Goal: Task Accomplishment & Management: Use online tool/utility

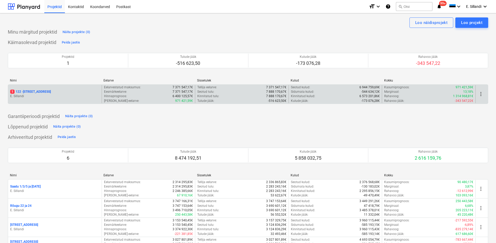
click at [43, 91] on p "1 122 - [STREET_ADDRESS]" at bounding box center [30, 92] width 41 height 4
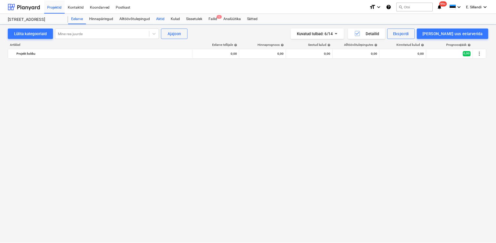
scroll to position [1217, 0]
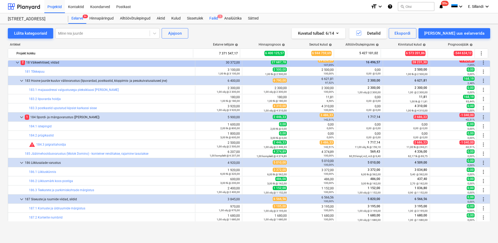
click at [218, 17] on span "1" at bounding box center [220, 17] width 5 height 4
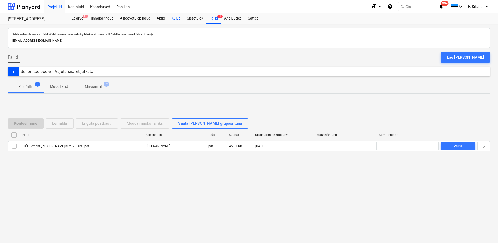
click at [176, 17] on div "Kulud" at bounding box center [176, 18] width 16 height 10
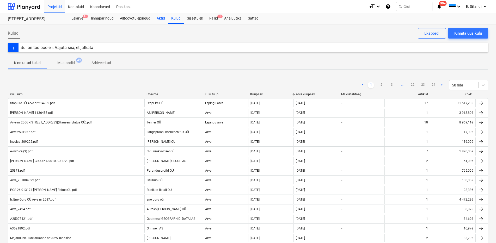
click at [160, 22] on div "Aktid" at bounding box center [161, 18] width 15 height 10
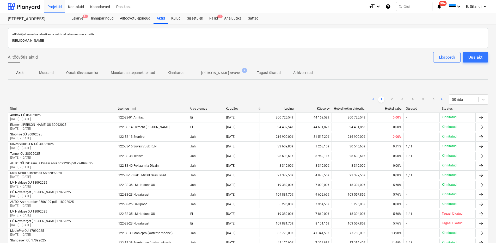
click at [177, 73] on p "Kinnitatud" at bounding box center [176, 72] width 17 height 5
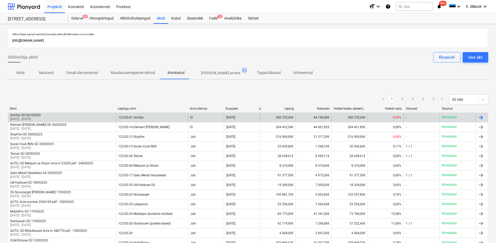
click at [126, 115] on div "122-ES-01 Amifax" at bounding box center [152, 117] width 72 height 8
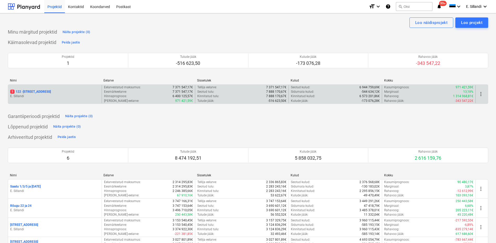
click at [45, 87] on div "1 122 - [STREET_ADDRESS]" at bounding box center [55, 94] width 94 height 18
click at [41, 91] on p "1 122 - [STREET_ADDRESS]" at bounding box center [30, 92] width 41 height 4
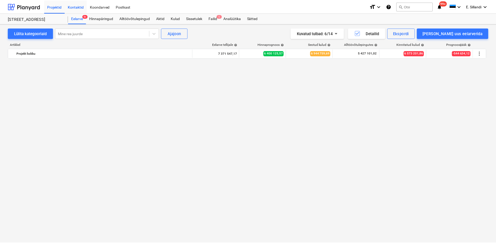
scroll to position [1217, 0]
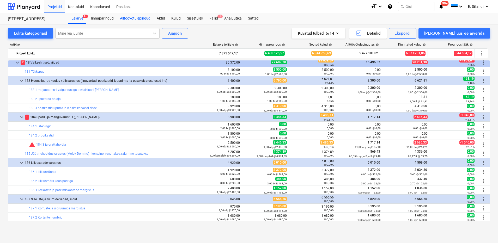
click at [127, 19] on div "Alltöövõtulepingud" at bounding box center [135, 18] width 37 height 10
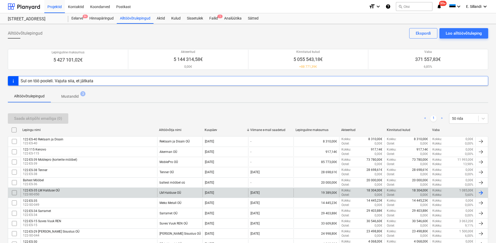
click at [32, 189] on div "122-ES-35 LM Halduse OÜ 122-SO-050" at bounding box center [89, 193] width 137 height 9
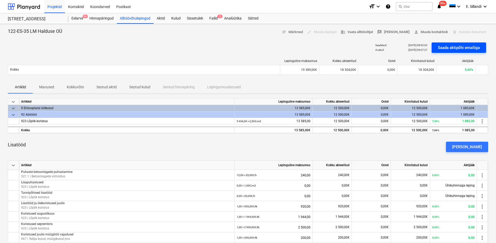
click at [463, 47] on div "Saada aktipõhi emailiga" at bounding box center [459, 47] width 42 height 7
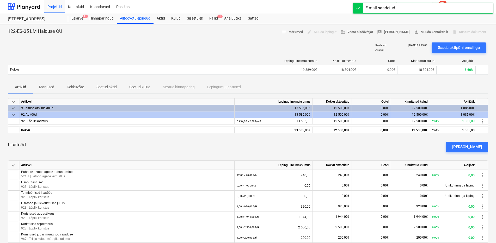
scroll to position [113, 0]
